Goal: Register for event/course

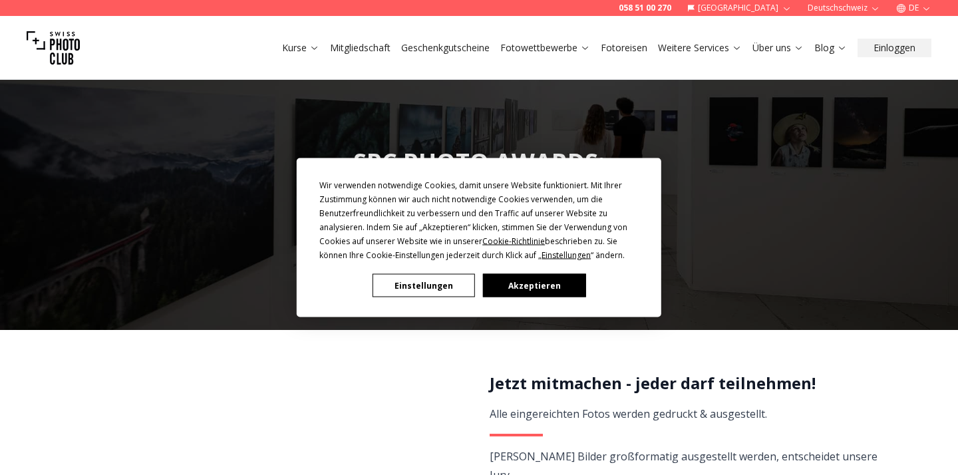
click at [537, 293] on button "Akzeptieren" at bounding box center [534, 285] width 102 height 23
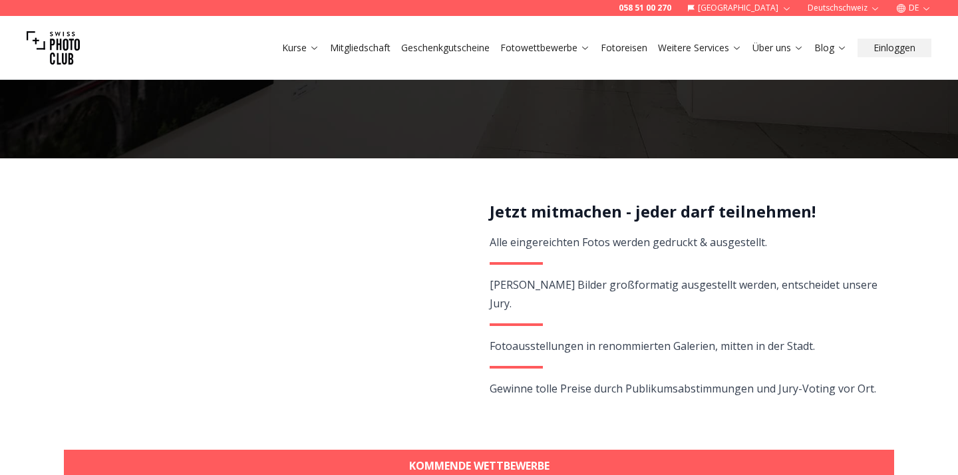
scroll to position [180, 0]
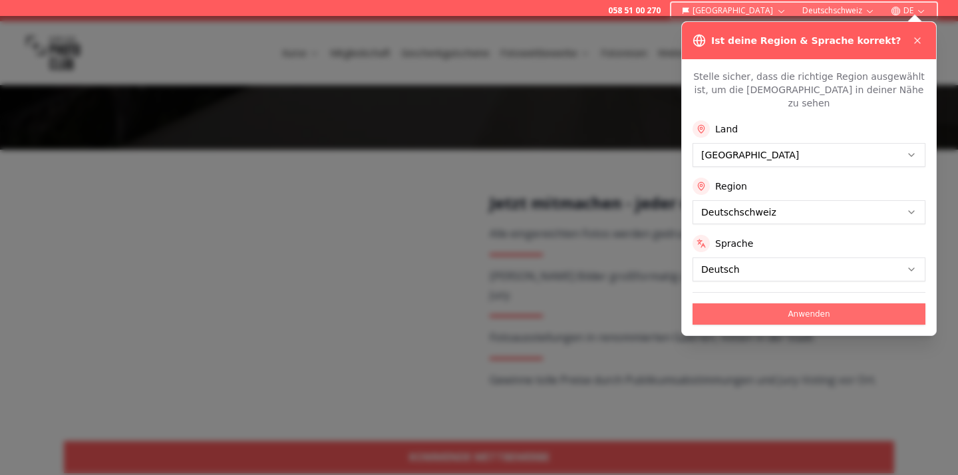
click at [784, 303] on button "Anwenden" at bounding box center [808, 313] width 233 height 21
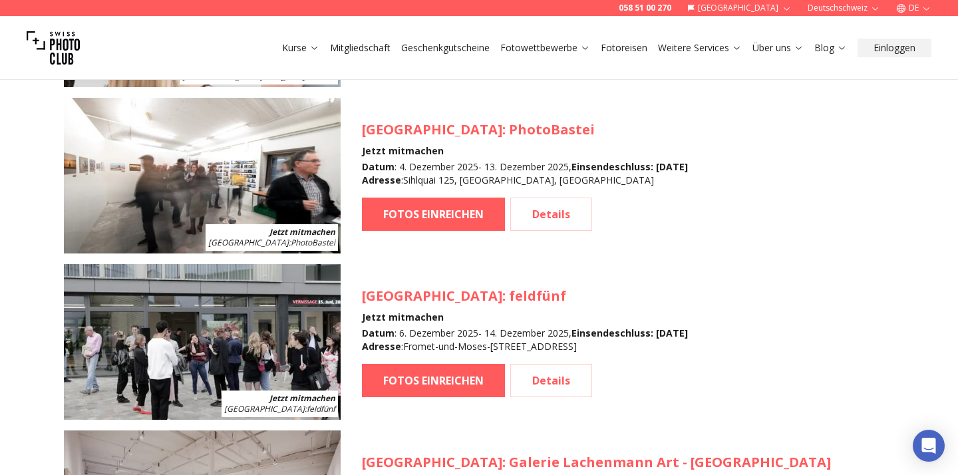
scroll to position [1748, 0]
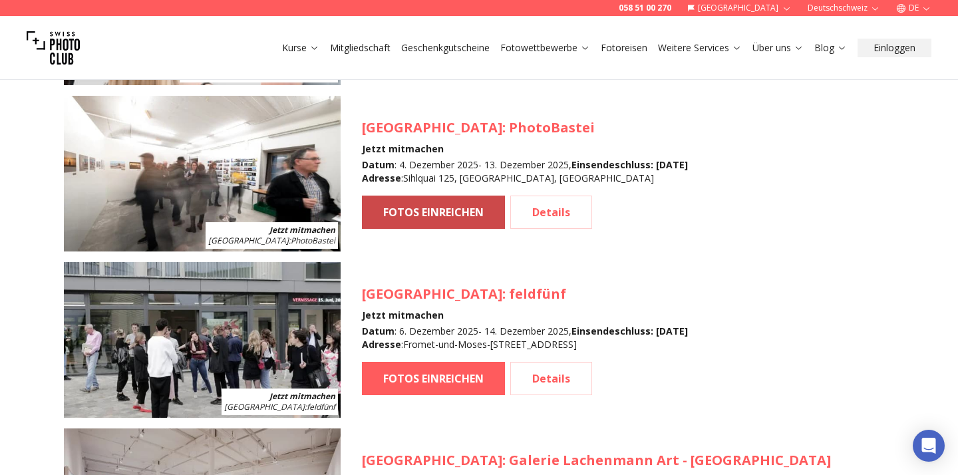
click at [438, 212] on link "FOTOS EINREICHEN" at bounding box center [433, 212] width 143 height 33
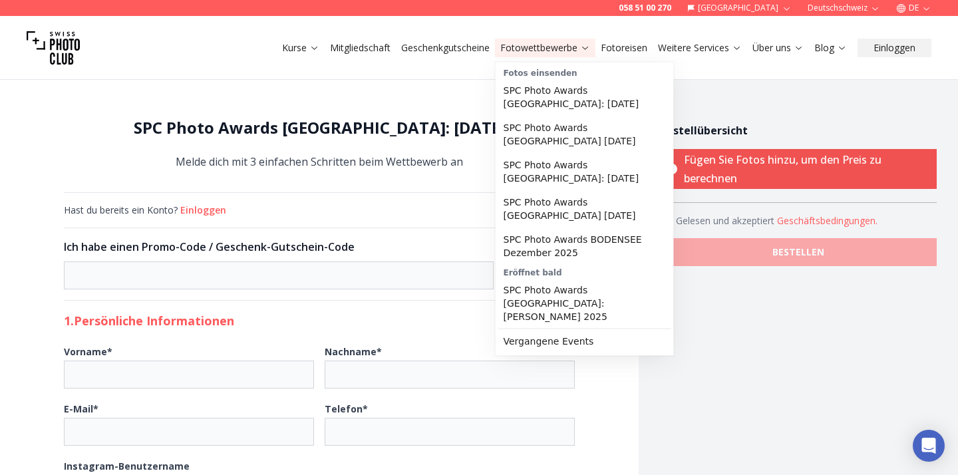
click at [539, 47] on link "Fotowettbewerbe" at bounding box center [545, 47] width 90 height 13
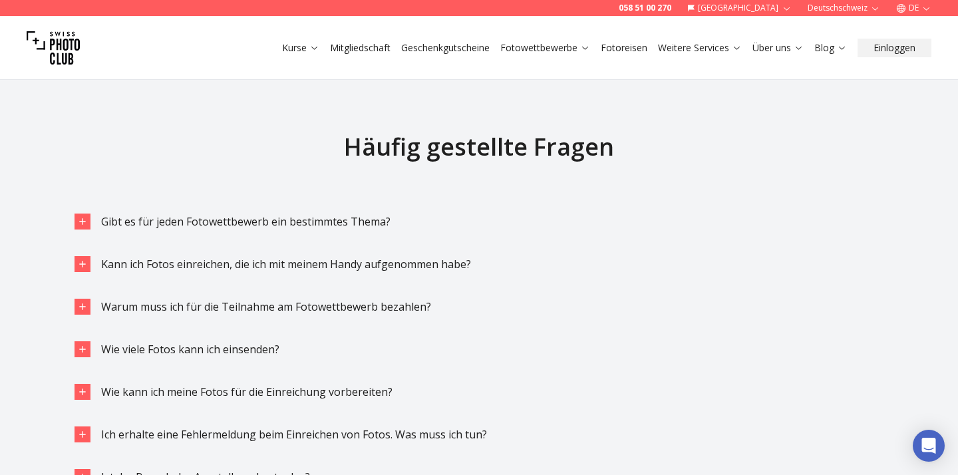
scroll to position [2852, 0]
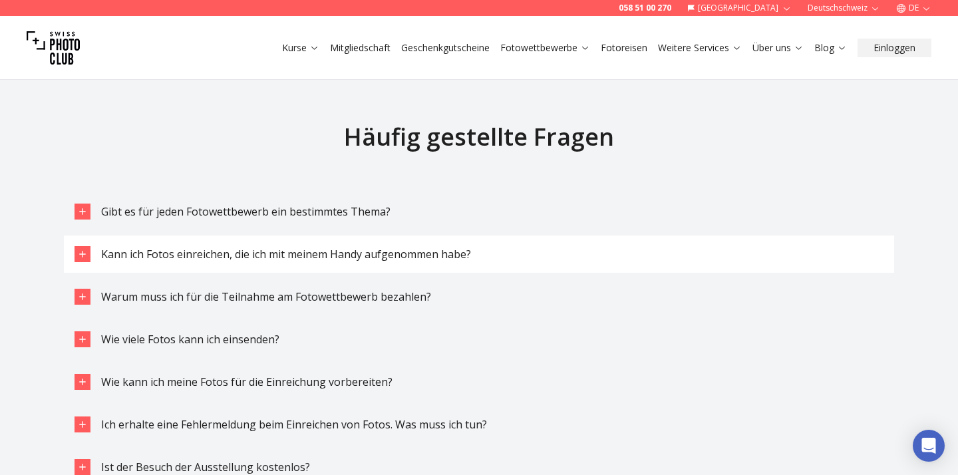
click at [304, 246] on div "Kann ich Fotos einreichen, die ich mit meinem Handy aufgenommen habe?" at bounding box center [286, 254] width 370 height 16
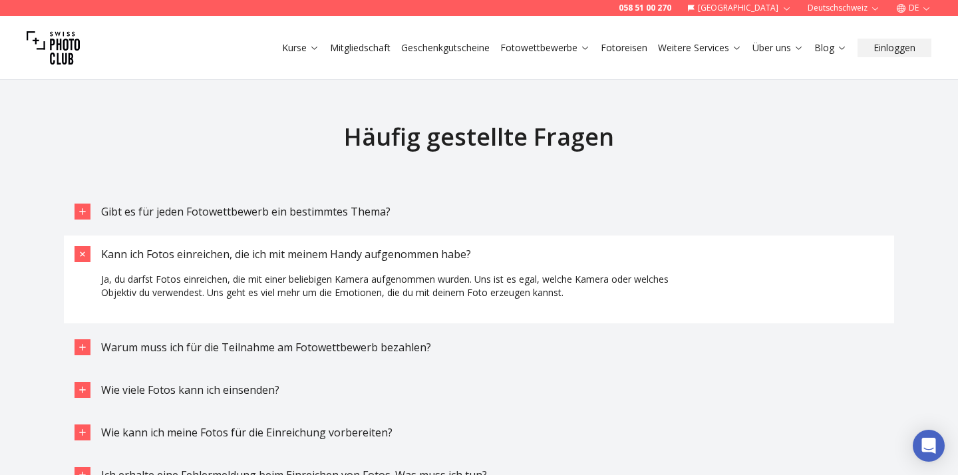
click at [316, 255] on span "Kann ich Fotos einreichen, die ich mit meinem Handy aufgenommen habe?" at bounding box center [286, 254] width 370 height 15
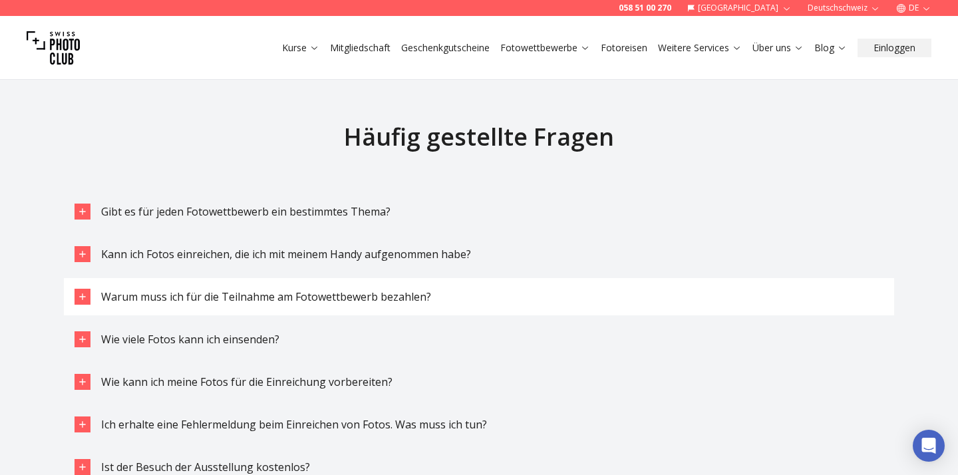
click at [299, 293] on span "Warum muss ich für die Teilnahme am Fotowettbewerb bezahlen?" at bounding box center [266, 296] width 330 height 15
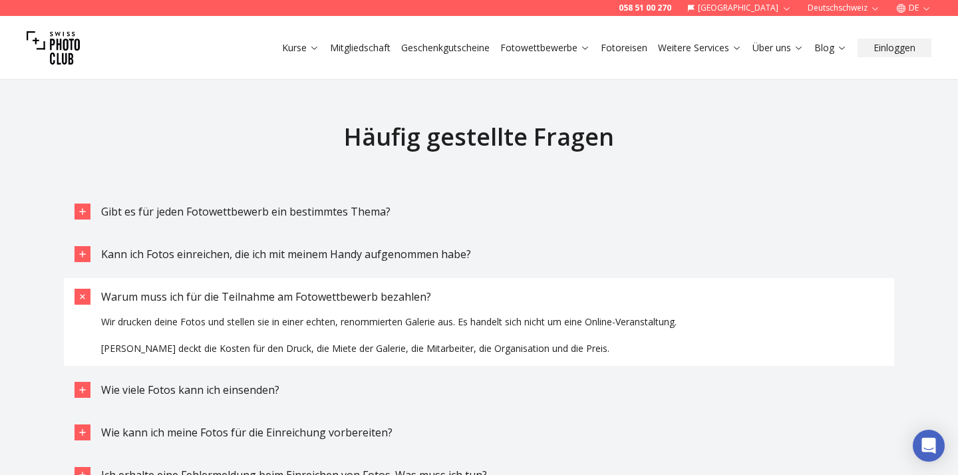
click at [313, 297] on span "Warum muss ich für die Teilnahme am Fotowettbewerb bezahlen?" at bounding box center [266, 296] width 330 height 15
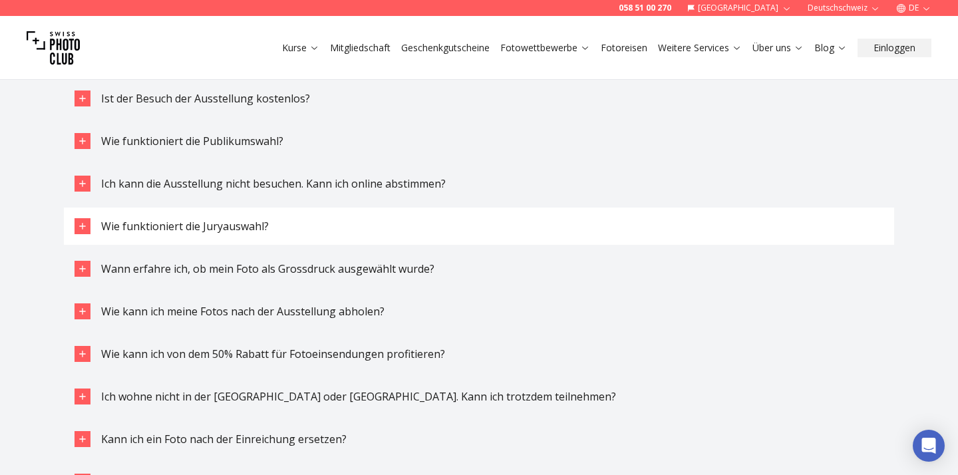
scroll to position [3223, 0]
